Goal: Task Accomplishment & Management: Use online tool/utility

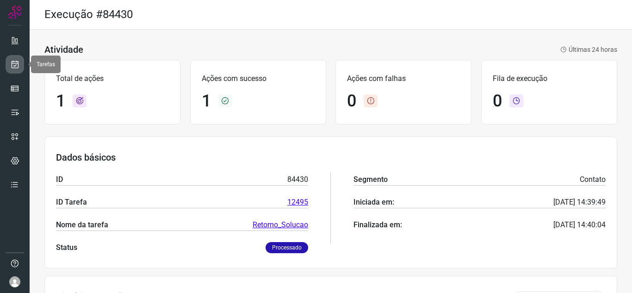
click at [12, 58] on link at bounding box center [15, 64] width 19 height 19
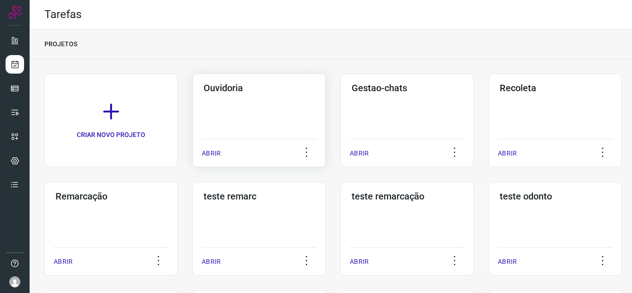
click at [205, 155] on p "ABRIR" at bounding box center [211, 154] width 19 height 10
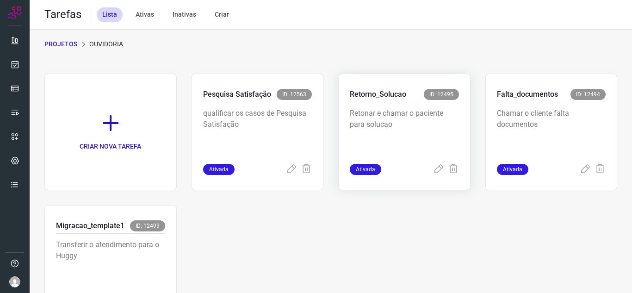
click at [432, 175] on div "Retorno_Solucao ID: 12495 Retonar e chamar o paciente para solucao Ativada" at bounding box center [404, 132] width 132 height 117
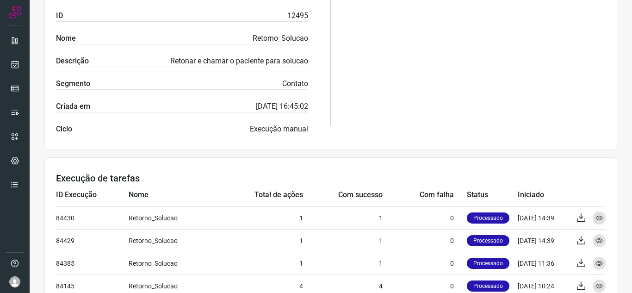
scroll to position [63, 0]
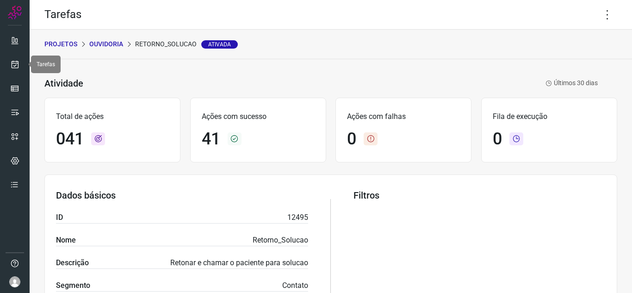
drag, startPoint x: 17, startPoint y: 60, endPoint x: 54, endPoint y: 61, distance: 37.0
click at [17, 60] on icon at bounding box center [15, 64] width 10 height 9
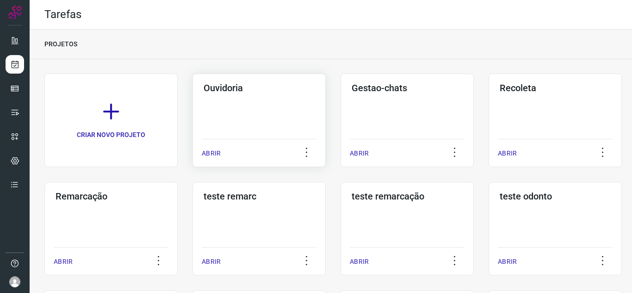
click at [213, 155] on p "ABRIR" at bounding box center [211, 154] width 19 height 10
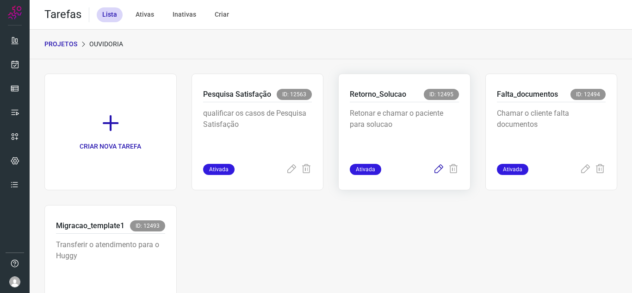
click at [433, 169] on icon at bounding box center [438, 169] width 11 height 11
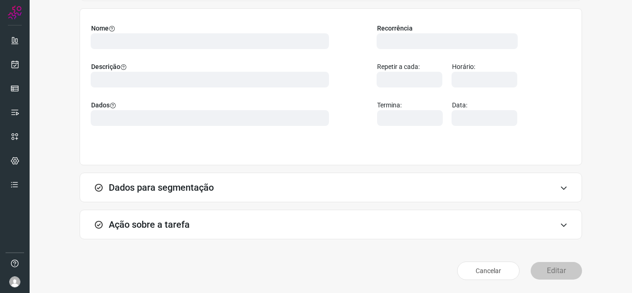
scroll to position [68, 0]
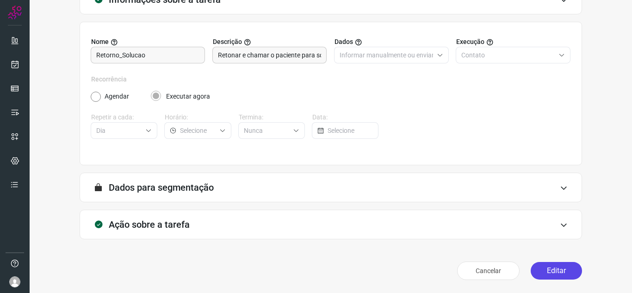
click at [550, 265] on button "Editar" at bounding box center [556, 271] width 51 height 18
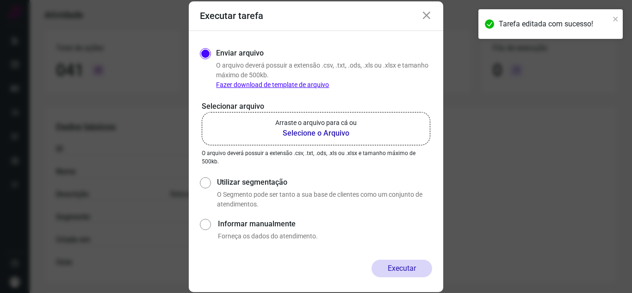
click at [301, 149] on p "O arquivo deverá possuir a extensão .csv, .txt, .ods, .xls ou .xlsx e tamanho m…" at bounding box center [316, 157] width 229 height 17
drag, startPoint x: 313, startPoint y: 130, endPoint x: 319, endPoint y: 126, distance: 7.1
click at [314, 129] on b "Selecione o Arquivo" at bounding box center [315, 133] width 81 height 11
click at [345, 127] on p "Arraste o arquivo para cá ou" at bounding box center [315, 123] width 81 height 10
click at [0, 0] on input "Arraste o arquivo para cá ou Selecione o Arquivo" at bounding box center [0, 0] width 0 height 0
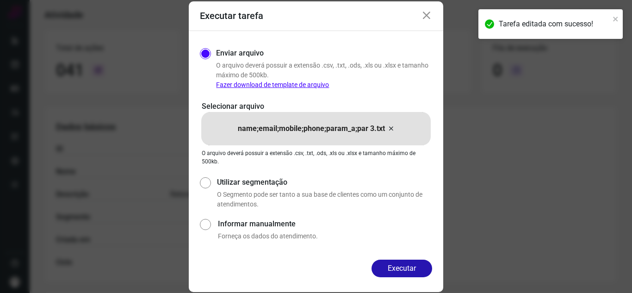
click at [399, 269] on button "Executar" at bounding box center [401, 269] width 61 height 18
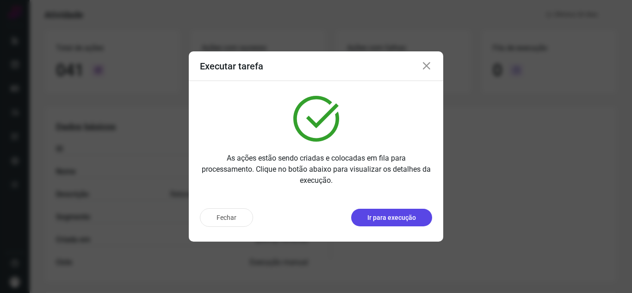
click at [412, 211] on button "Ir para execução" at bounding box center [391, 218] width 81 height 18
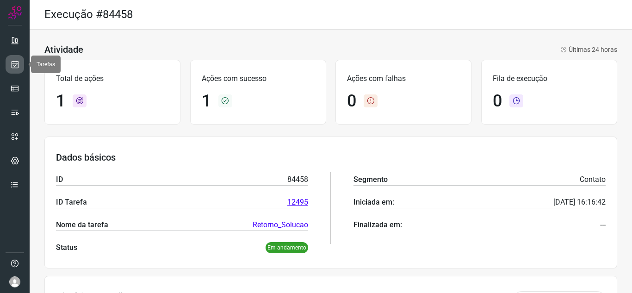
click at [16, 64] on icon at bounding box center [15, 64] width 10 height 9
